Goal: Task Accomplishment & Management: Complete application form

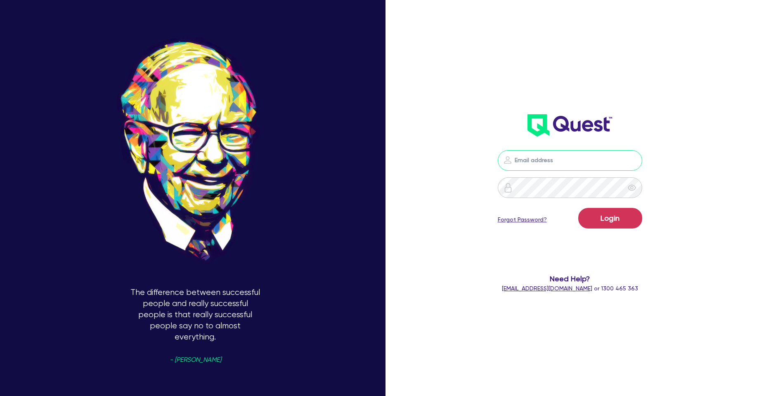
type input "[PERSON_NAME][EMAIL_ADDRESS][PERSON_NAME][DOMAIN_NAME]"
click at [611, 215] on button "Login" at bounding box center [610, 218] width 64 height 21
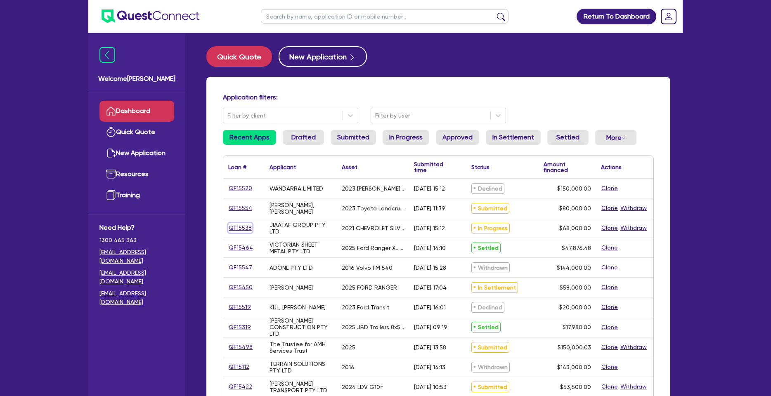
click at [241, 225] on link "QF15538" at bounding box center [240, 227] width 24 height 9
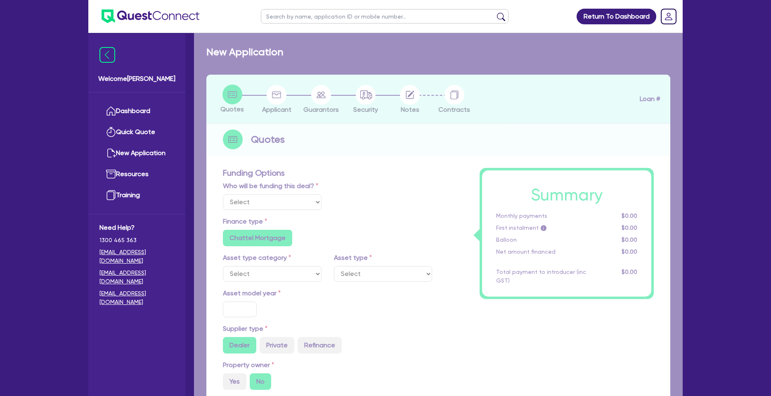
select select "Quest Finance - Own Book"
select select "CARS_AND_LIGHT_TRUCKS"
type input "2021"
type input "85,000"
type input "17,000"
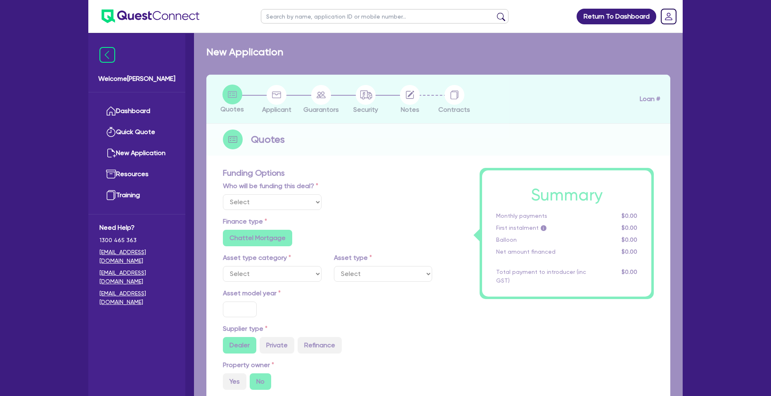
type input "10"
type input "6,800"
type input "17.95"
type input "990"
select select "VANS_AND_UTES"
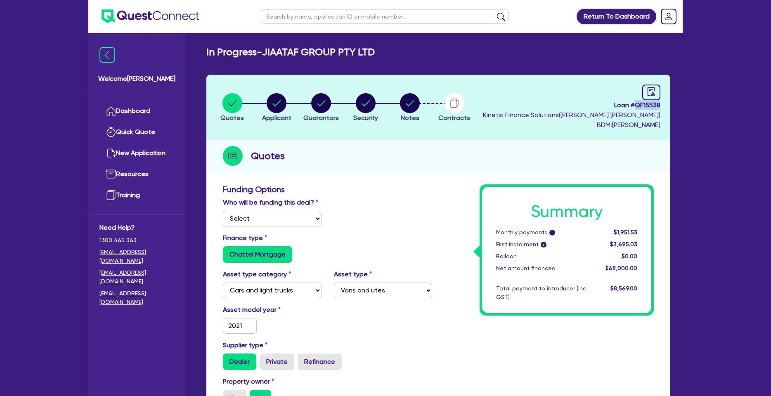
drag, startPoint x: 641, startPoint y: 106, endPoint x: 669, endPoint y: 102, distance: 27.9
click at [669, 102] on header "Quotes Applicant [GEOGRAPHIC_DATA] Security Notes Contracts Loan # QF15538 Kine…" at bounding box center [438, 108] width 464 height 66
copy span "QF15538"
click at [373, 48] on h2 "In Progress - JIAATAF GROUP PTY LTD" at bounding box center [290, 52] width 168 height 12
click at [374, 49] on h2 "In Progress - JIAATAF GROUP PTY LTD" at bounding box center [290, 52] width 168 height 12
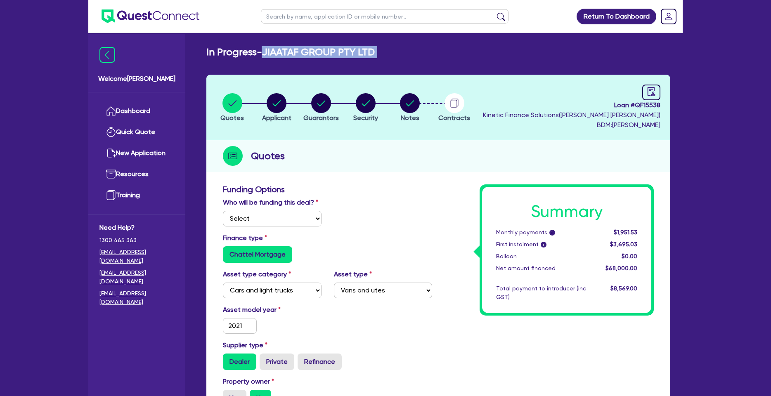
drag, startPoint x: 379, startPoint y: 51, endPoint x: 278, endPoint y: 52, distance: 101.1
click at [278, 52] on div "In Progress - JIAATAF GROUP PTY LTD" at bounding box center [438, 52] width 476 height 12
copy div "JIAATAF GROUP PTY LTD Quotes Applicant Guarantors Security Notes Contracts"
click at [413, 99] on circle "button" at bounding box center [410, 103] width 20 height 20
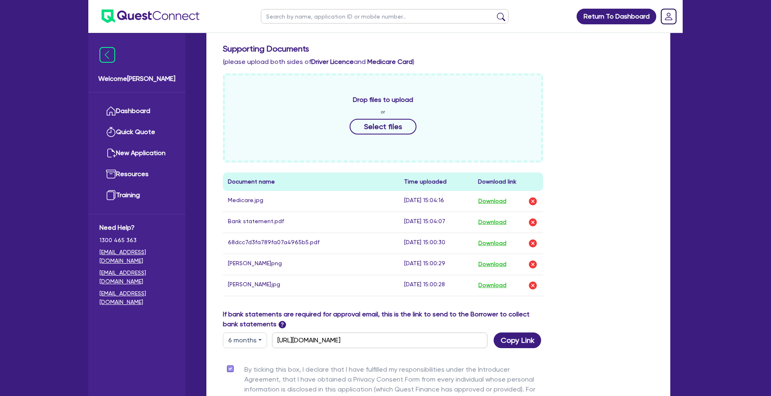
scroll to position [333, 0]
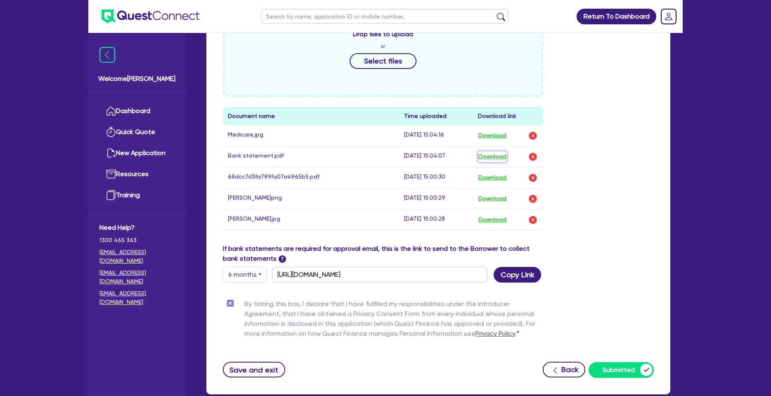
click at [501, 157] on button "Download" at bounding box center [492, 156] width 29 height 11
click at [490, 200] on button "Download" at bounding box center [492, 199] width 29 height 11
